Goal: Navigation & Orientation: Find specific page/section

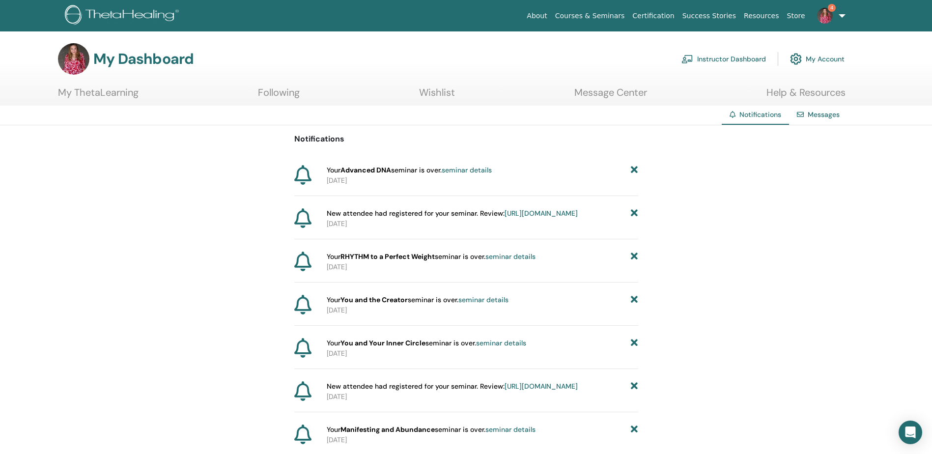
click at [737, 58] on link "Instructor Dashboard" at bounding box center [724, 59] width 85 height 22
click at [611, 91] on link "Message Center" at bounding box center [611, 96] width 73 height 19
